Goal: Task Accomplishment & Management: Manage account settings

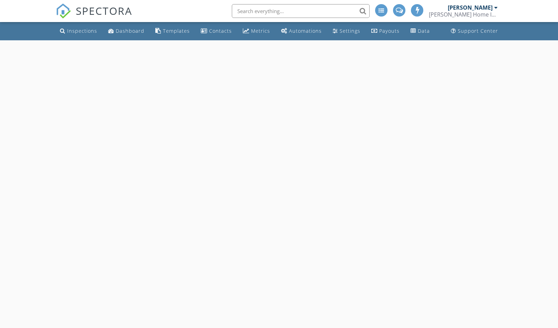
select select "7"
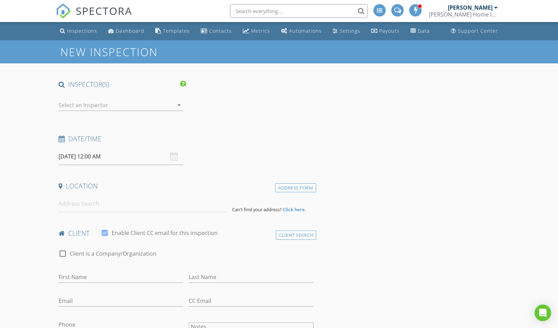
type input "[PERSON_NAME]"
type input "[EMAIL_ADDRESS][DOMAIN_NAME]"
type input "[PHONE_NUMBER]"
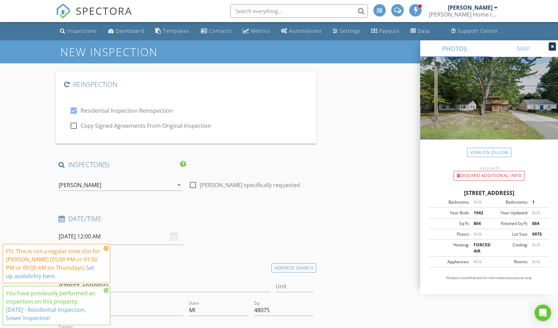
click at [98, 233] on input "08/28/2025 12:00 AM" at bounding box center [121, 236] width 125 height 17
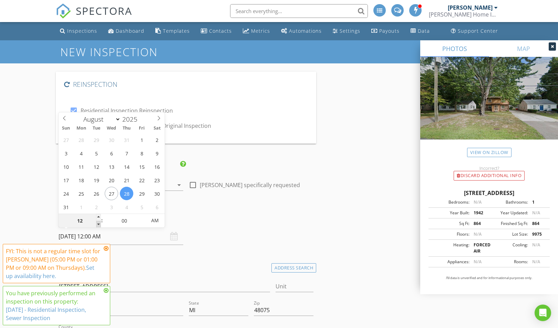
type input "11"
type input "08/28/2025 11:00 PM"
click at [99, 224] on span at bounding box center [98, 224] width 5 height 7
type input "10"
type input "08/28/2025 10:00 PM"
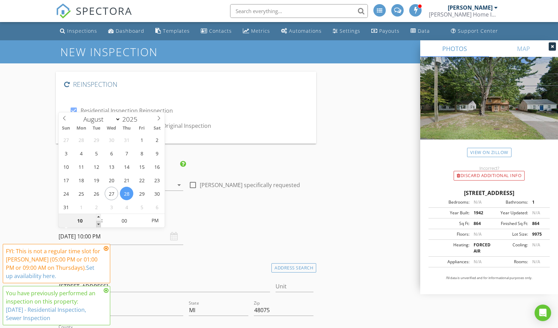
click at [99, 224] on span at bounding box center [98, 224] width 5 height 7
type input "09"
click at [99, 224] on span at bounding box center [98, 224] width 5 height 7
click at [158, 217] on span "PM" at bounding box center [154, 220] width 19 height 14
type input "[DATE] 9:00 AM"
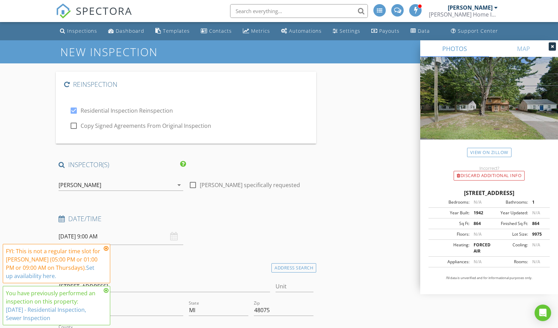
click at [107, 250] on icon at bounding box center [106, 249] width 5 height 6
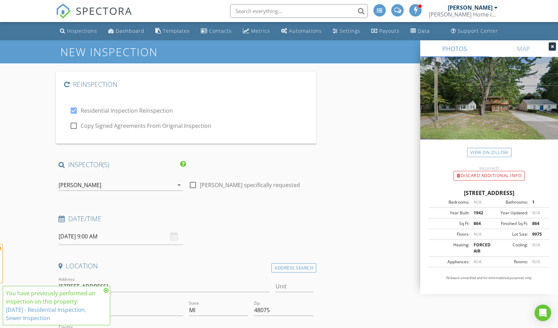
click at [108, 291] on icon at bounding box center [106, 291] width 5 height 6
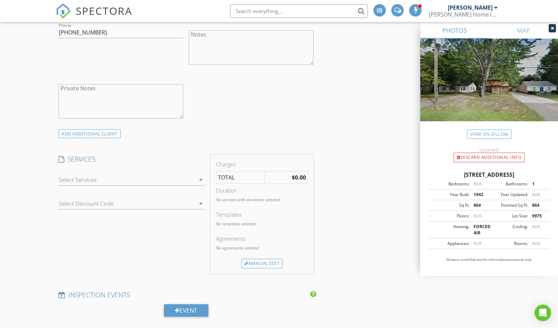
scroll to position [551, 0]
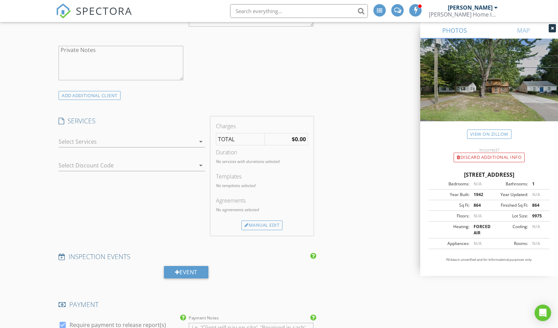
click at [183, 137] on div at bounding box center [127, 141] width 137 height 11
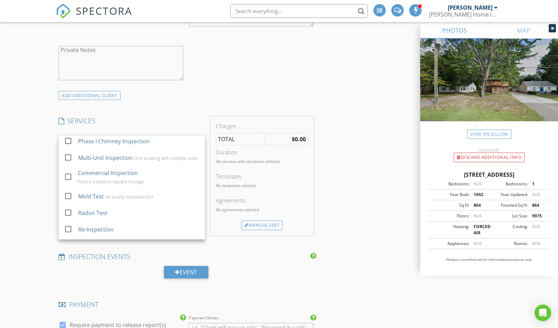
scroll to position [103, 0]
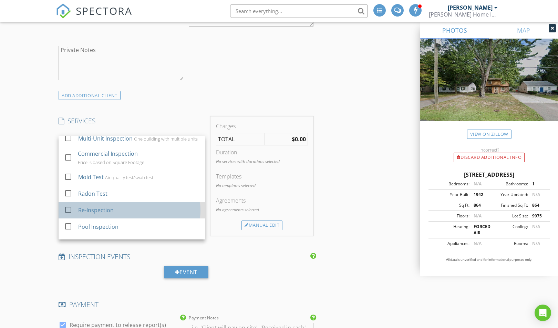
click at [129, 211] on div "Re-Inspection" at bounding box center [138, 210] width 121 height 14
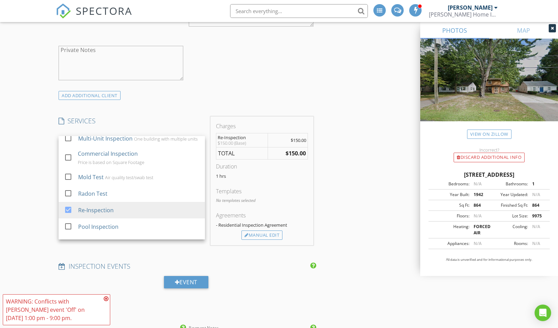
click at [351, 156] on div "Reinspection check_box Residential Inspection Reinspection check_box_outline_bl…" at bounding box center [279, 243] width 446 height 1445
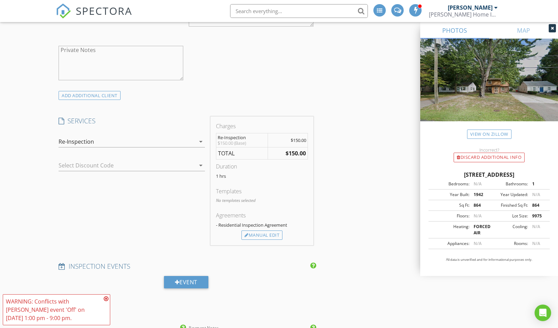
click at [106, 296] on icon at bounding box center [106, 299] width 5 height 6
click at [202, 138] on icon "arrow_drop_down" at bounding box center [201, 141] width 8 height 8
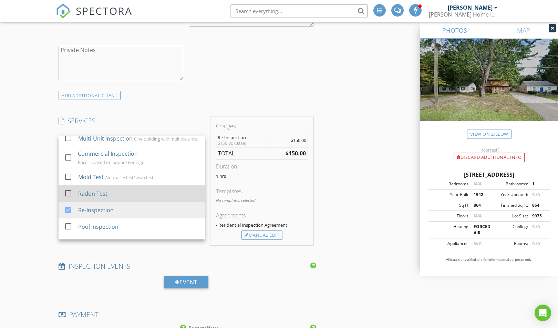
click at [105, 197] on div "Radon Test" at bounding box center [92, 193] width 29 height 8
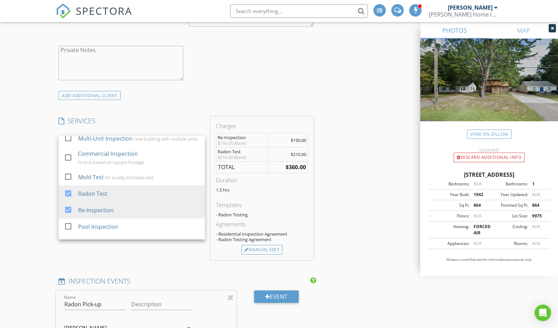
click at [342, 153] on div "Reinspection check_box Residential Inspection Reinspection check_box_outline_bl…" at bounding box center [279, 282] width 446 height 1523
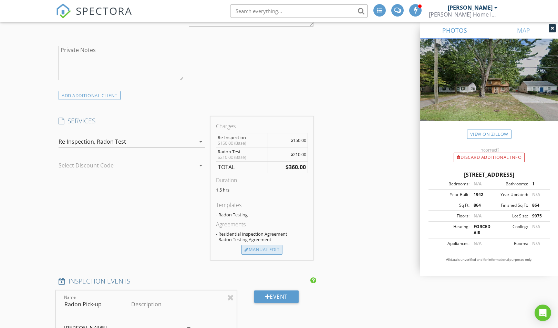
click at [264, 251] on div "Manual Edit" at bounding box center [261, 250] width 41 height 10
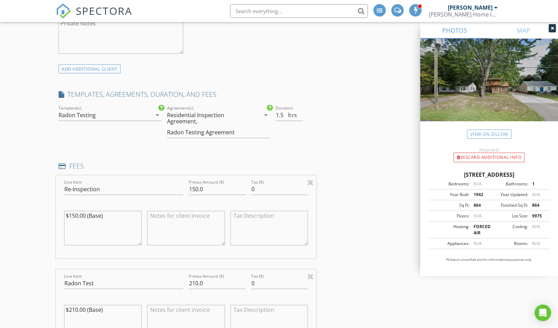
scroll to position [620, 0]
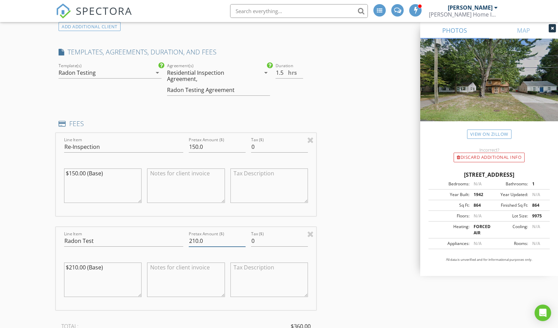
click at [193, 243] on input "210.0" at bounding box center [217, 240] width 57 height 11
type input "175.0"
click at [348, 198] on div "Reinspection check_box Residential Inspection Reinspection check_box_outline_bl…" at bounding box center [279, 294] width 446 height 1685
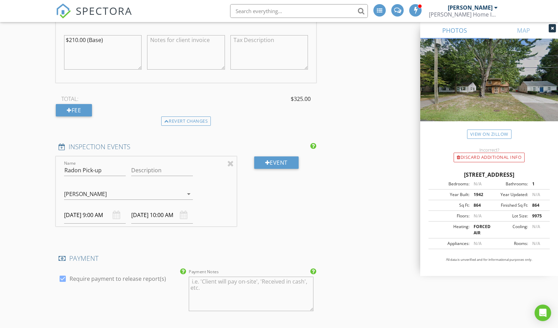
scroll to position [861, 0]
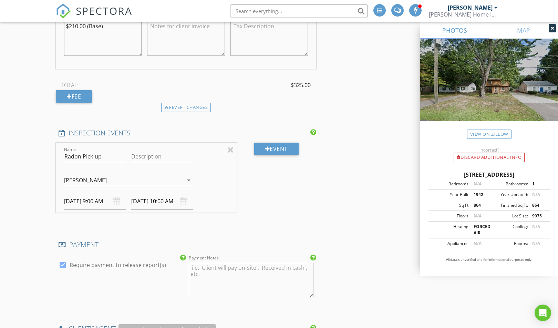
click at [73, 201] on input "08/31/2025 9:00 AM" at bounding box center [95, 201] width 62 height 17
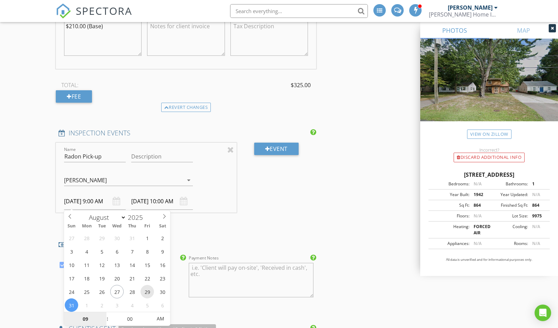
type input "08/29/2025 9:00 AM"
click at [287, 220] on div "Event" at bounding box center [277, 183] width 80 height 81
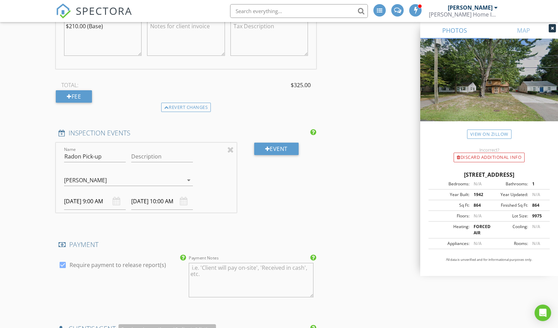
scroll to position [826, 0]
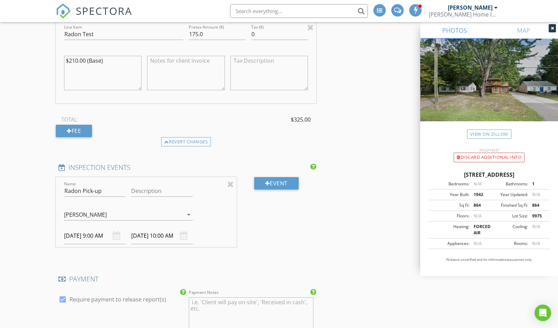
click at [170, 236] on input "08/29/2025 10:00 AM" at bounding box center [162, 235] width 62 height 17
click at [143, 236] on input "08/29/2025 10:00 AM" at bounding box center [162, 235] width 62 height 17
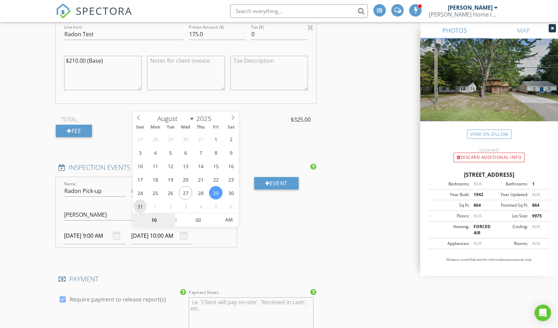
type input "08/31/2025 10:00 AM"
type input "09"
type input "08/31/2025 9:00 AM"
click at [170, 223] on span at bounding box center [172, 223] width 5 height 7
click at [284, 225] on div "Event" at bounding box center [277, 217] width 80 height 81
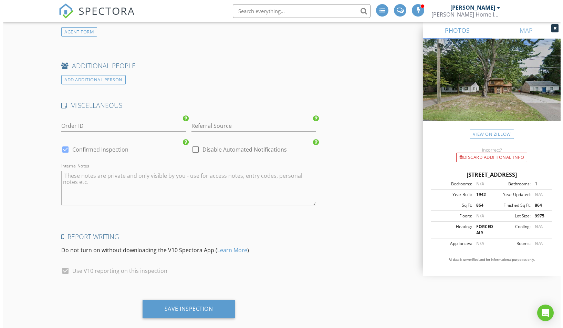
scroll to position [1445, 0]
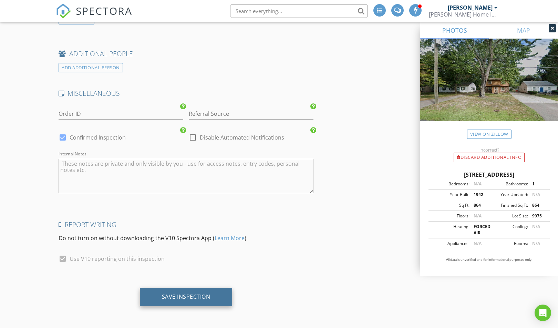
click at [205, 290] on div "Save Inspection" at bounding box center [186, 297] width 93 height 19
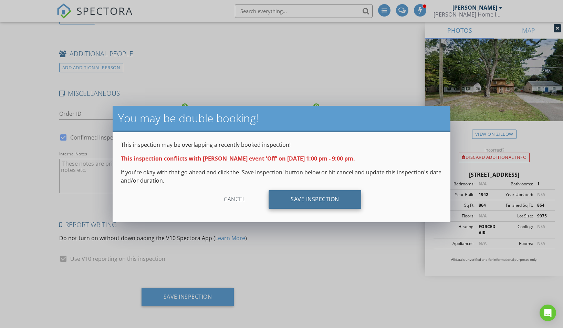
click at [329, 194] on div "Save Inspection" at bounding box center [315, 199] width 93 height 19
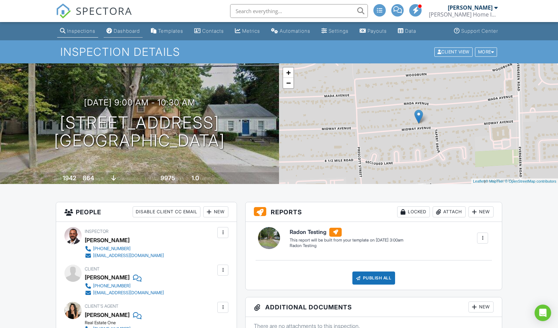
click at [142, 36] on link "Dashboard" at bounding box center [123, 31] width 39 height 13
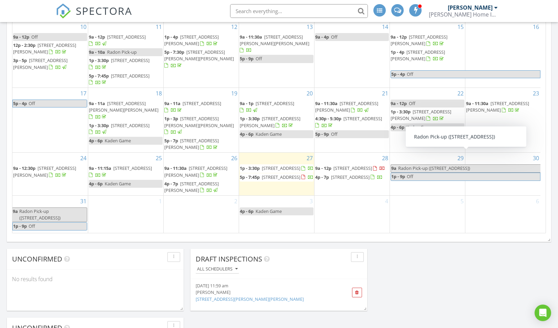
scroll to position [413, 0]
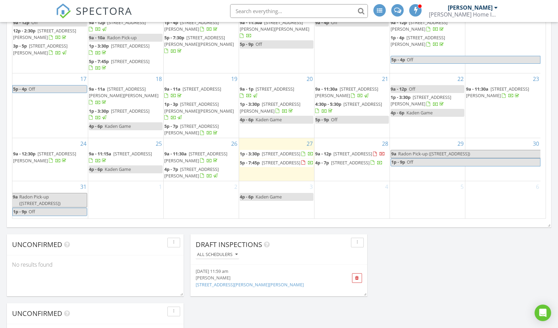
click at [453, 150] on span "Radon Pick-up (20450 Midway Ave, Southfield)" at bounding box center [434, 153] width 72 height 6
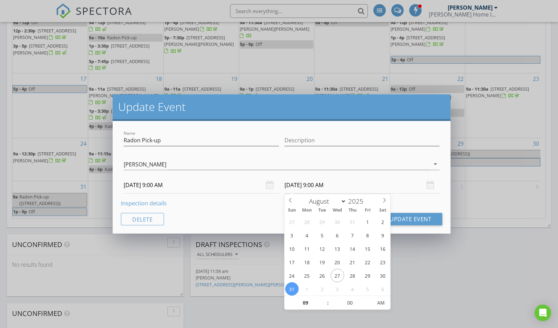
click at [296, 185] on input "[DATE] 9:00 AM" at bounding box center [361, 185] width 155 height 17
type input "[DATE] 9:00 AM"
type input "05"
type input "08/29/2025 9:05 AM"
click at [370, 298] on span at bounding box center [368, 299] width 5 height 7
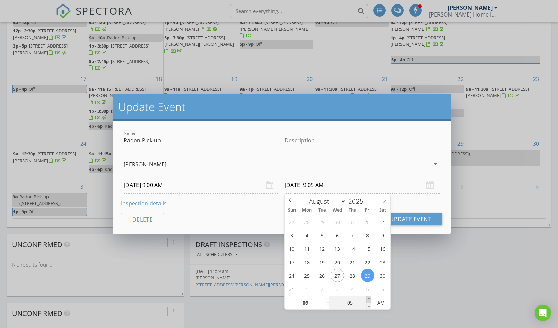
type input "10"
type input "08/29/2025 9:10 AM"
click at [370, 298] on span at bounding box center [368, 299] width 5 height 7
type input "15"
type input "08/29/2025 9:15 AM"
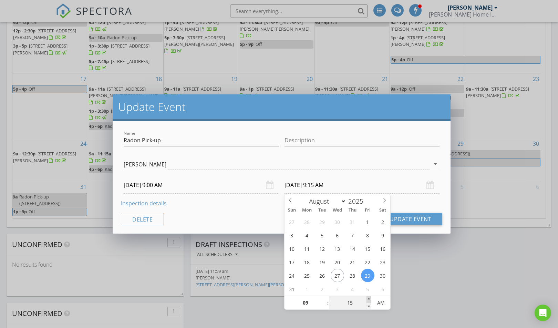
click at [370, 298] on span at bounding box center [368, 299] width 5 height 7
type input "20"
type input "08/29/2025 9:20 AM"
click at [370, 298] on span at bounding box center [368, 299] width 5 height 7
type input "25"
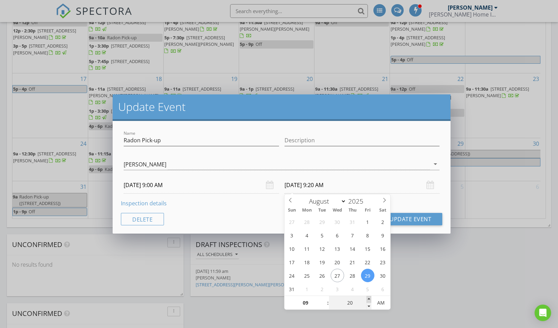
type input "08/29/2025 9:25 AM"
click at [370, 298] on span at bounding box center [368, 299] width 5 height 7
type input "30"
type input "08/29/2025 9:30 AM"
click at [369, 300] on span at bounding box center [368, 299] width 5 height 7
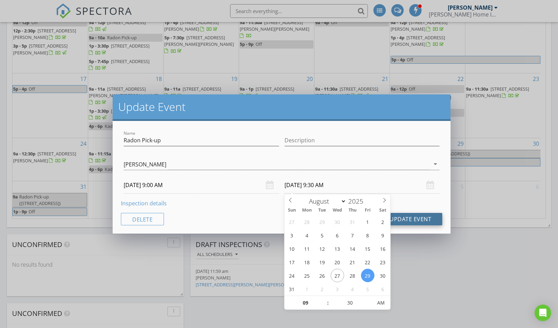
click at [413, 221] on button "Update Event" at bounding box center [410, 219] width 64 height 12
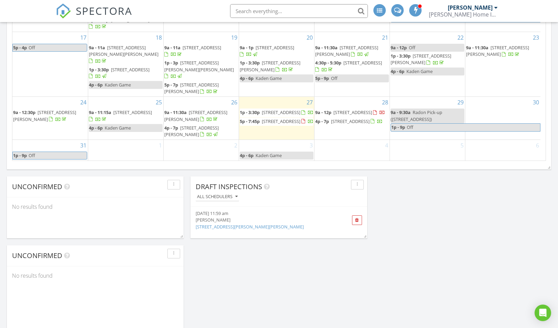
scroll to position [43, 0]
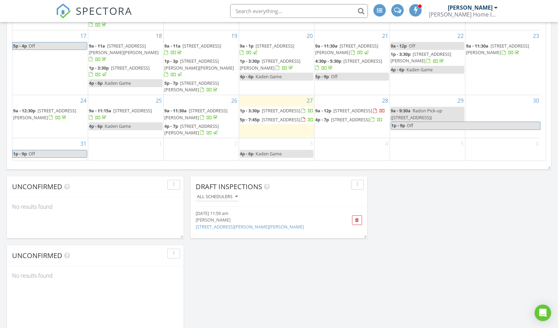
click at [260, 116] on link "5p - 7:45p 4835 Bedford St, Detroit 48224" at bounding box center [277, 119] width 74 height 6
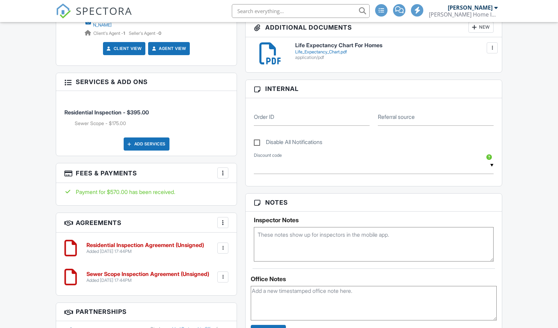
scroll to position [310, 0]
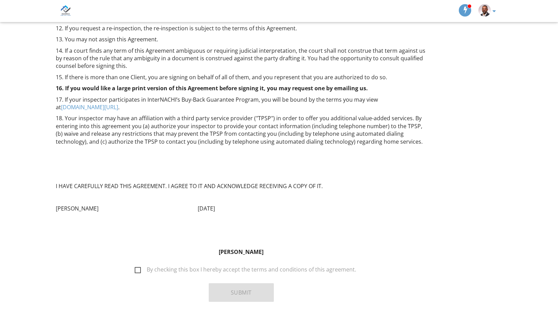
scroll to position [562, 0]
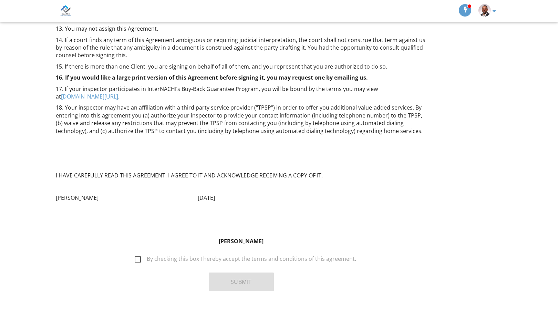
click at [169, 258] on label "By checking this box I hereby accept the terms and conditions of this agreement." at bounding box center [245, 259] width 221 height 9
click at [135, 258] on input "By checking this box I hereby accept the terms and conditions of this agreement." at bounding box center [133, 255] width 4 height 4
checkbox input "true"
click at [253, 281] on button "Submit" at bounding box center [241, 281] width 65 height 19
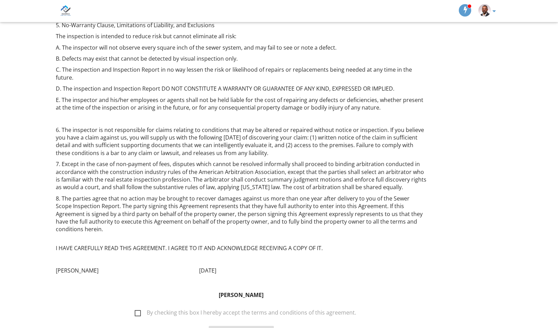
scroll to position [277, 0]
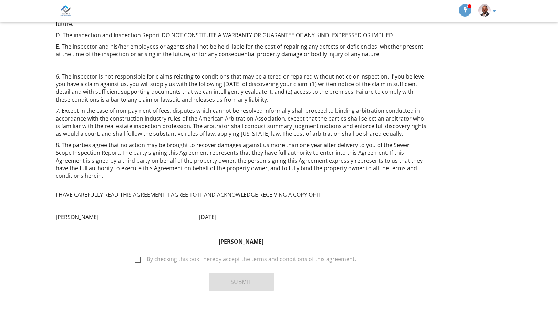
click at [138, 256] on label "By checking this box I hereby accept the terms and conditions of this agreement." at bounding box center [245, 260] width 221 height 9
click at [135, 256] on input "By checking this box I hereby accept the terms and conditions of this agreement." at bounding box center [133, 255] width 4 height 4
checkbox input "true"
click at [232, 279] on button "Submit" at bounding box center [241, 281] width 65 height 19
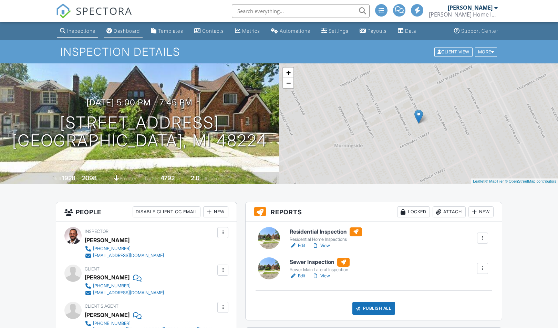
click at [126, 34] on link "Dashboard" at bounding box center [123, 31] width 39 height 13
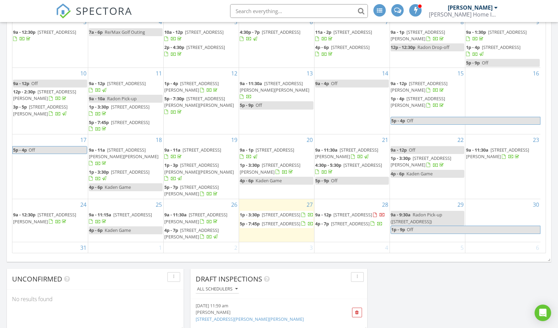
scroll to position [43, 0]
